Goal: Obtain resource: Obtain resource

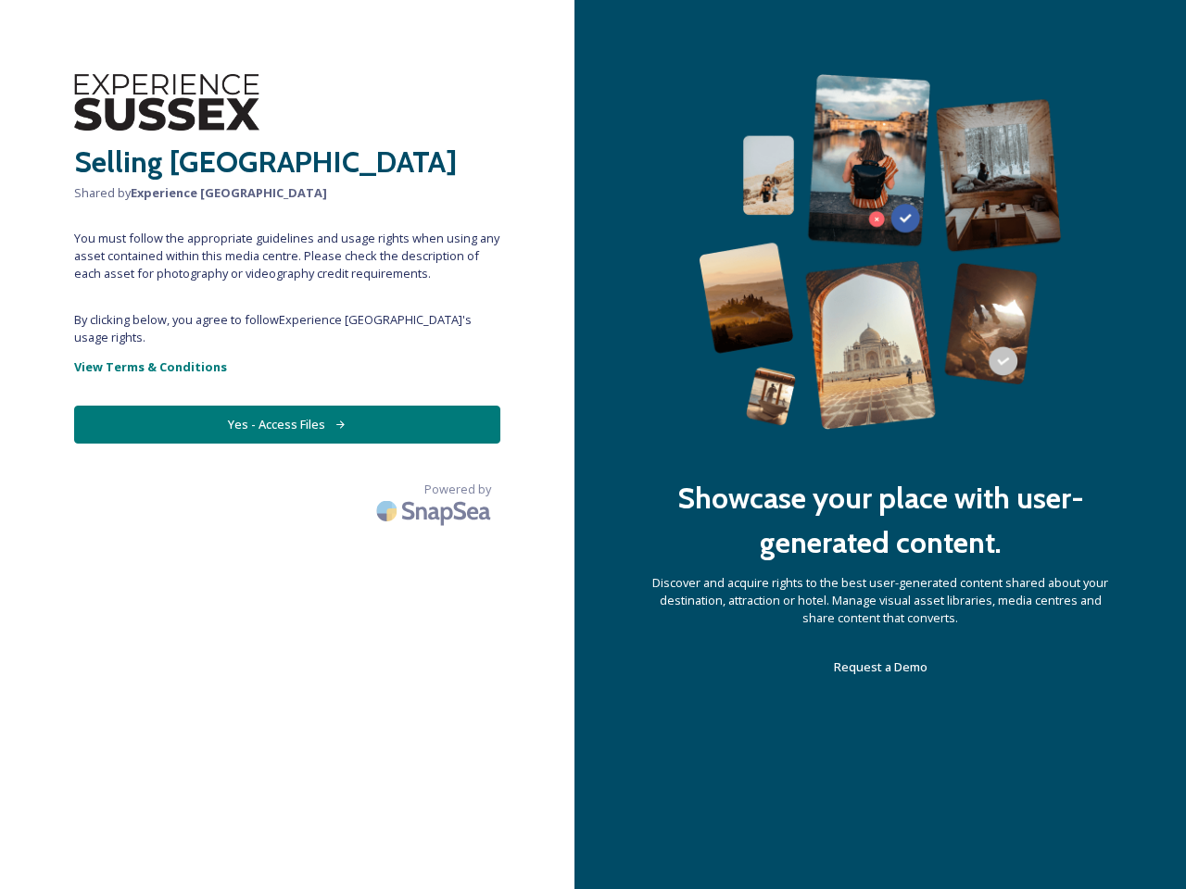
click at [593, 445] on div "Showcase your place with user-generated content. Discover and acquire rights to…" at bounding box center [879, 444] width 611 height 889
click at [287, 407] on button "Yes - Access Files" at bounding box center [287, 425] width 426 height 38
click at [435, 489] on img at bounding box center [436, 511] width 130 height 44
